Goal: Navigation & Orientation: Find specific page/section

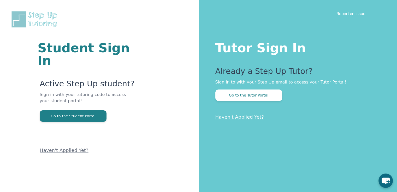
click at [182, 96] on button "Go to the Tutor Portal" at bounding box center [248, 95] width 67 height 11
